Goal: Task Accomplishment & Management: Manage account settings

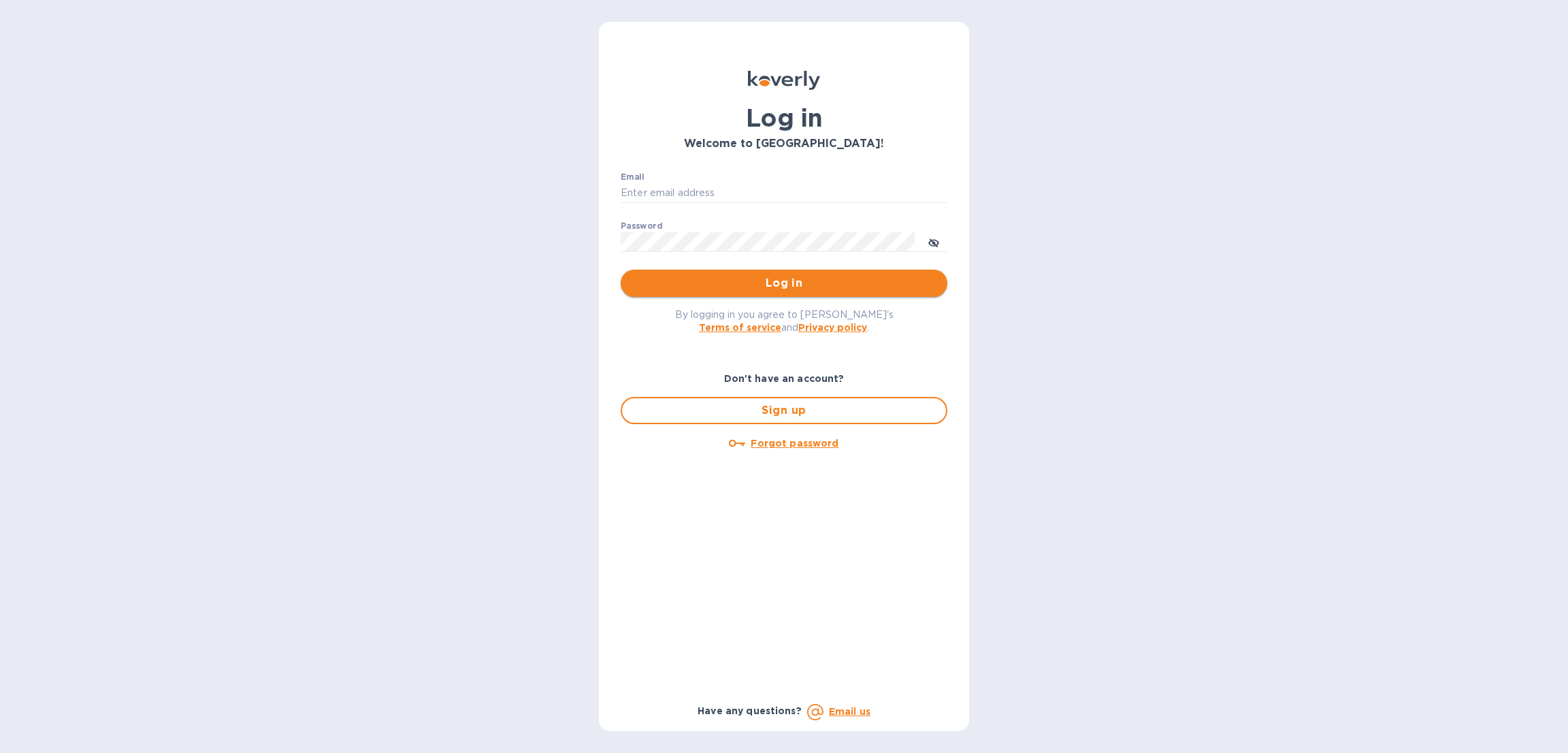
type input "[EMAIL_ADDRESS][DOMAIN_NAME]"
click at [688, 270] on button "Log in" at bounding box center [784, 283] width 327 height 27
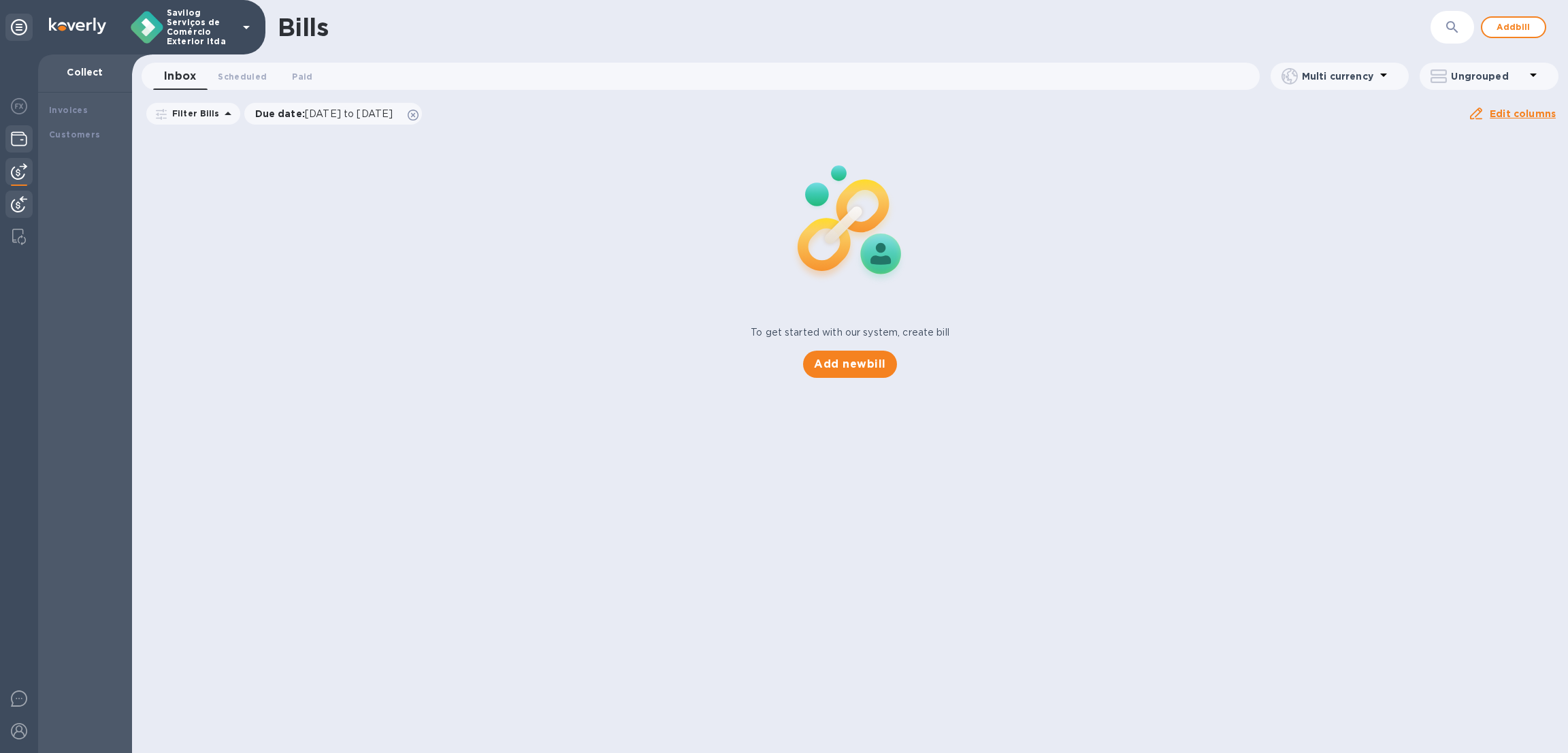
click at [19, 131] on img at bounding box center [19, 138] width 17 height 17
